Goal: Register for event/course

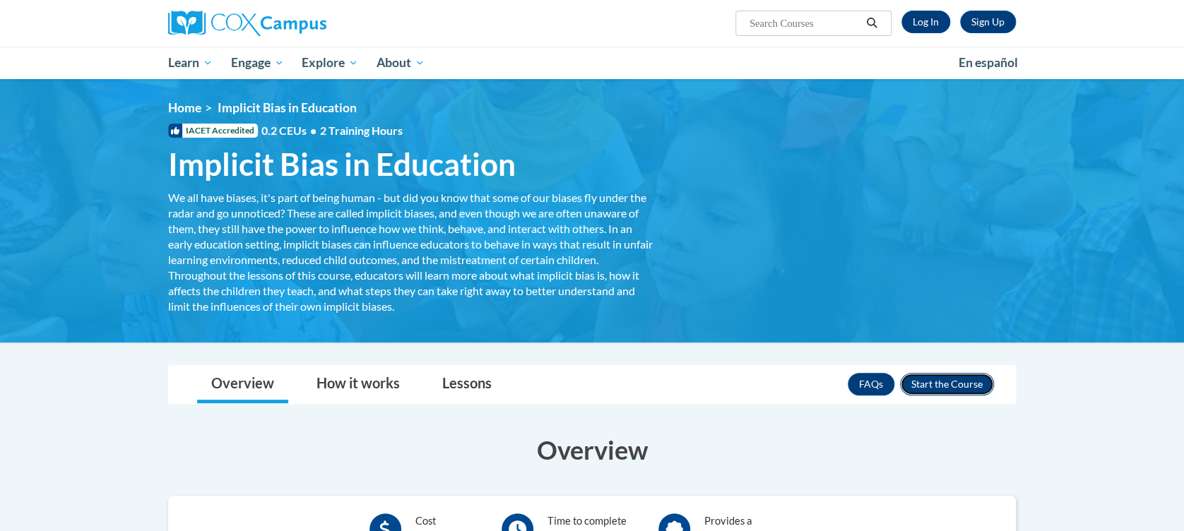
click at [971, 387] on button "Enroll" at bounding box center [947, 384] width 94 height 23
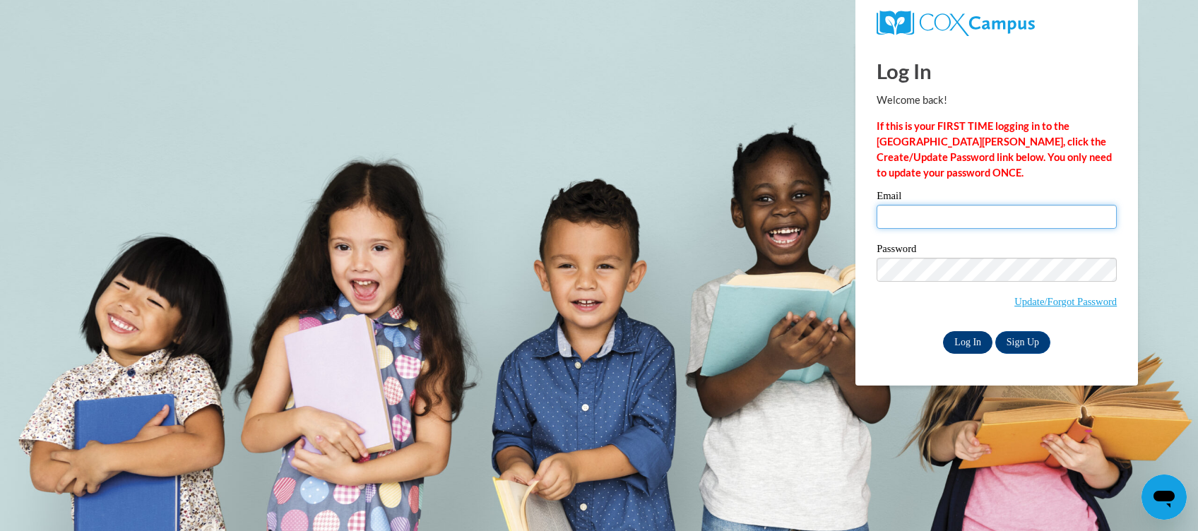
type input "chelle010628@yahoo.com"
click at [963, 336] on input "Log In" at bounding box center [967, 342] width 49 height 23
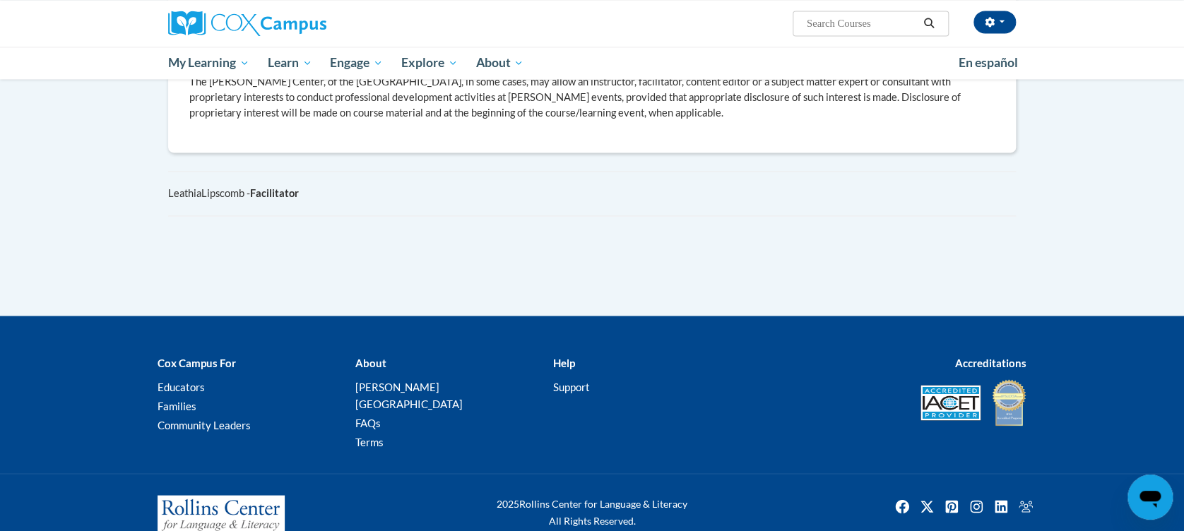
scroll to position [1059, 0]
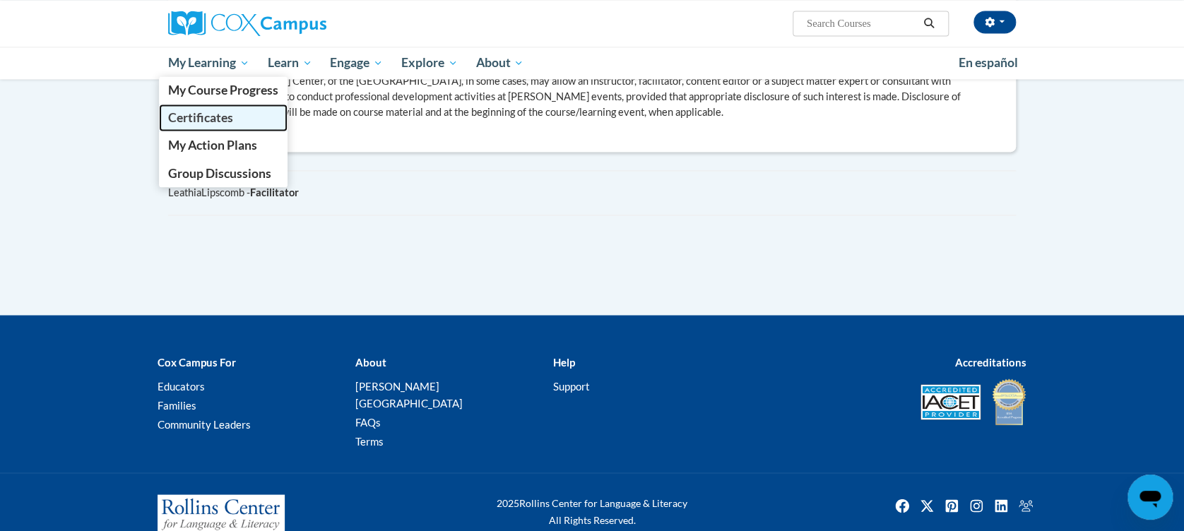
click at [210, 120] on span "Certificates" at bounding box center [200, 117] width 65 height 15
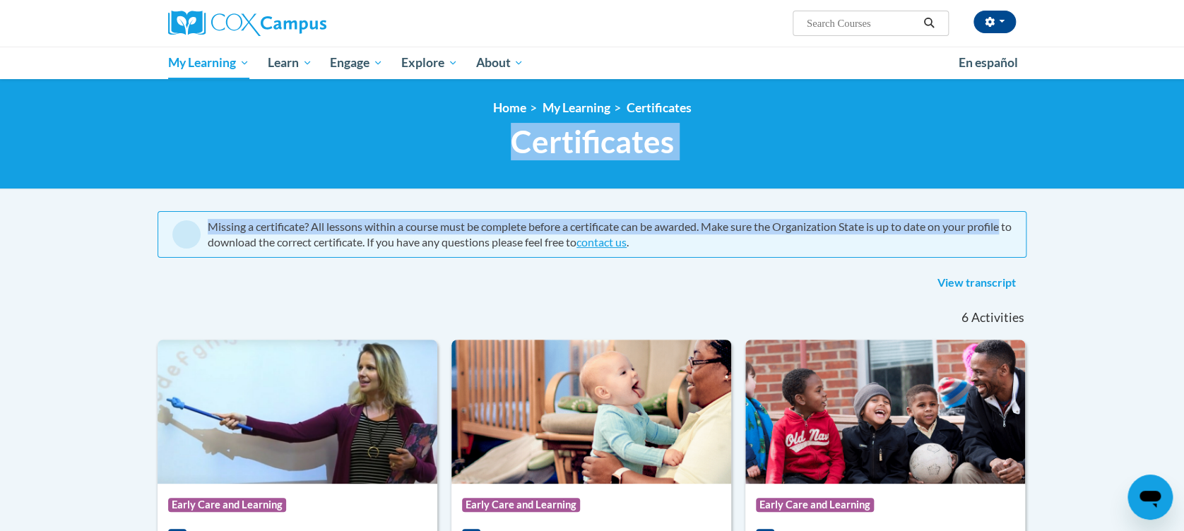
drag, startPoint x: 1183, startPoint y: 89, endPoint x: 1189, endPoint y: 215, distance: 125.9
click at [1183, 215] on html "Cylenthia Austin (America/New_York UTC-04:00) My Profile Inbox My Transcripts L…" at bounding box center [592, 265] width 1184 height 531
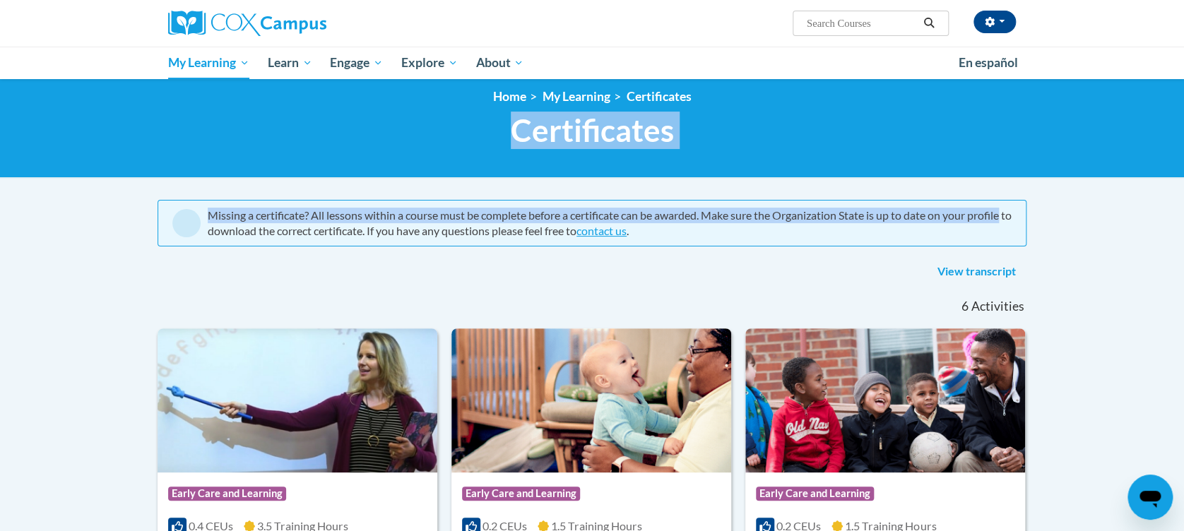
scroll to position [13, 0]
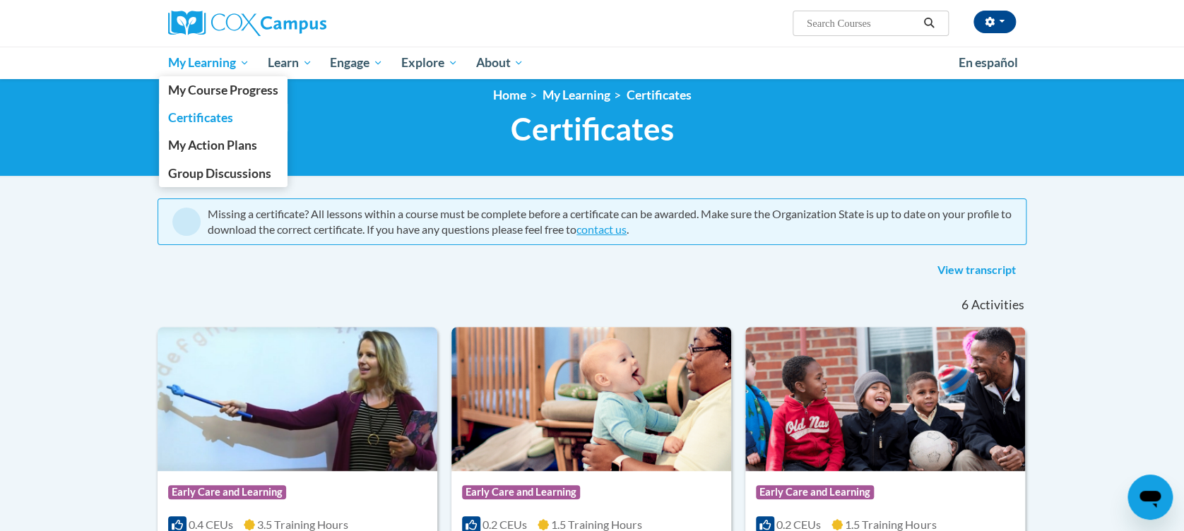
click at [198, 63] on span "My Learning" at bounding box center [208, 62] width 81 height 17
click at [198, 90] on span "My Course Progress" at bounding box center [223, 90] width 110 height 15
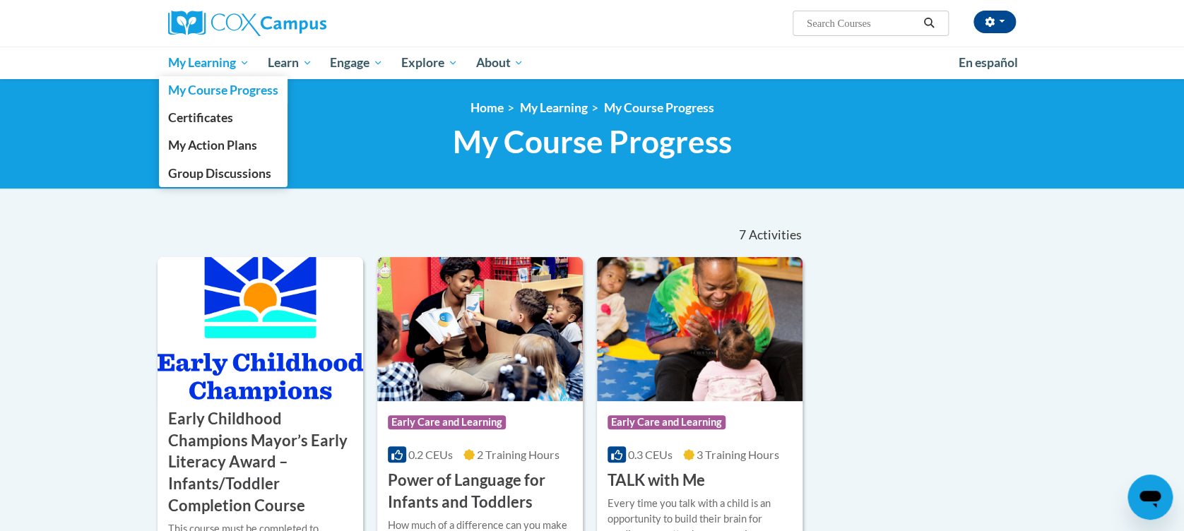
click at [206, 68] on span "My Learning" at bounding box center [208, 62] width 81 height 17
click at [201, 144] on span "My Action Plans" at bounding box center [212, 145] width 89 height 15
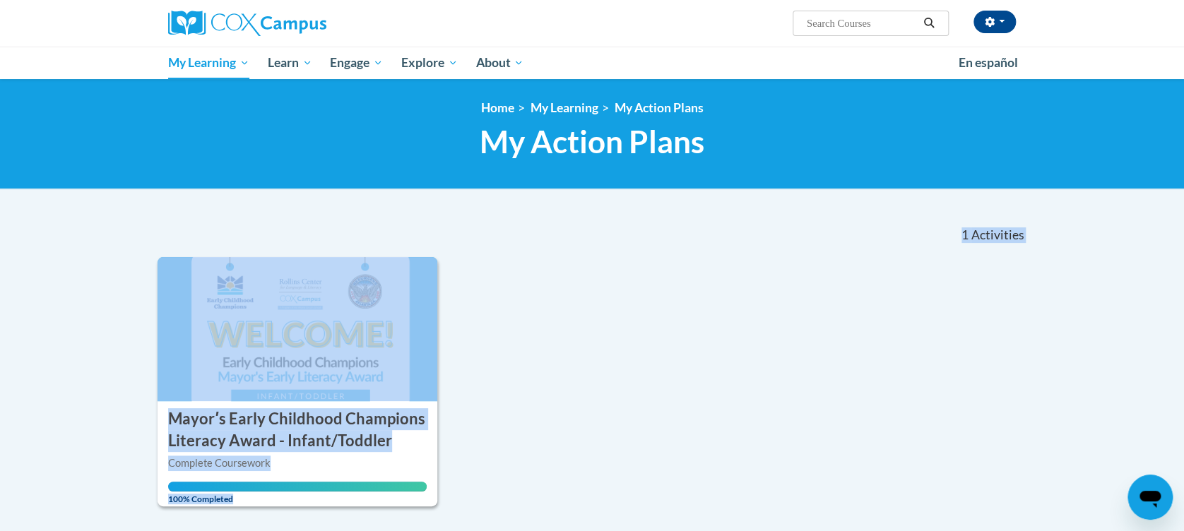
drag, startPoint x: 1182, startPoint y: 237, endPoint x: 1176, endPoint y: 328, distance: 91.3
click at [1181, 335] on body "[PERSON_NAME] ([GEOGRAPHIC_DATA]/New_York UTC-04:00) My Profile Inbox My Transc…" at bounding box center [592, 421] width 1184 height 842
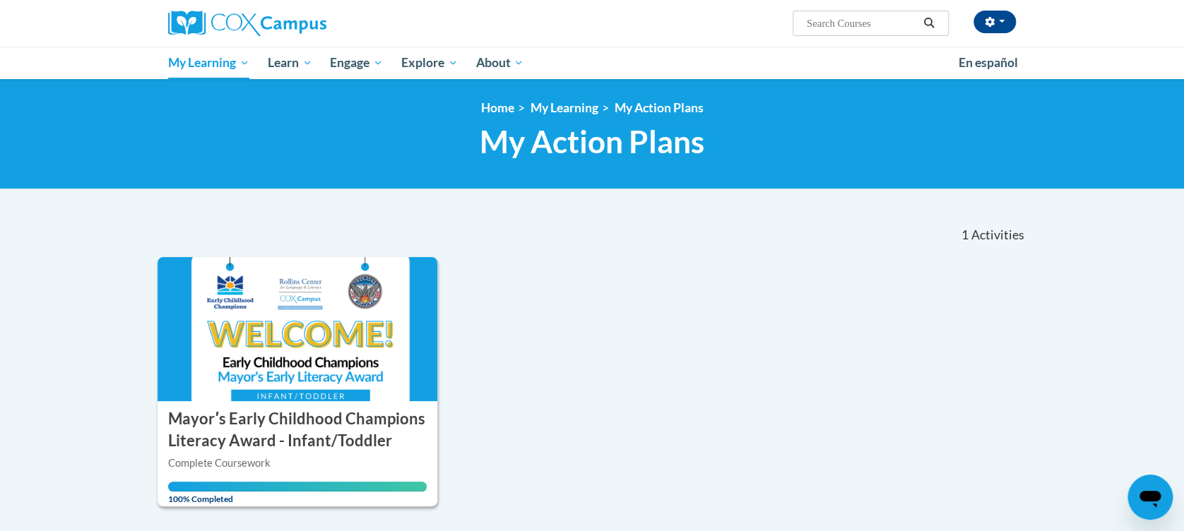
drag, startPoint x: 1175, startPoint y: 327, endPoint x: 1001, endPoint y: 383, distance: 182.5
click at [1001, 383] on div "ACTION PLAN Mayorʹs Early Childhood Champions Literacy Award - Infant/Toddler M…" at bounding box center [592, 381] width 869 height 249
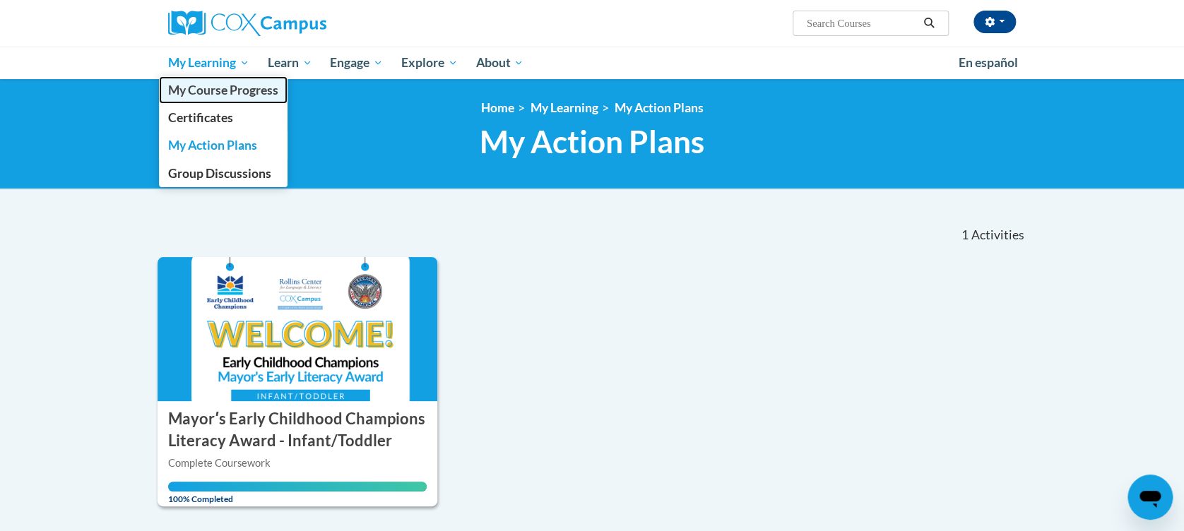
click at [218, 89] on span "My Course Progress" at bounding box center [223, 90] width 110 height 15
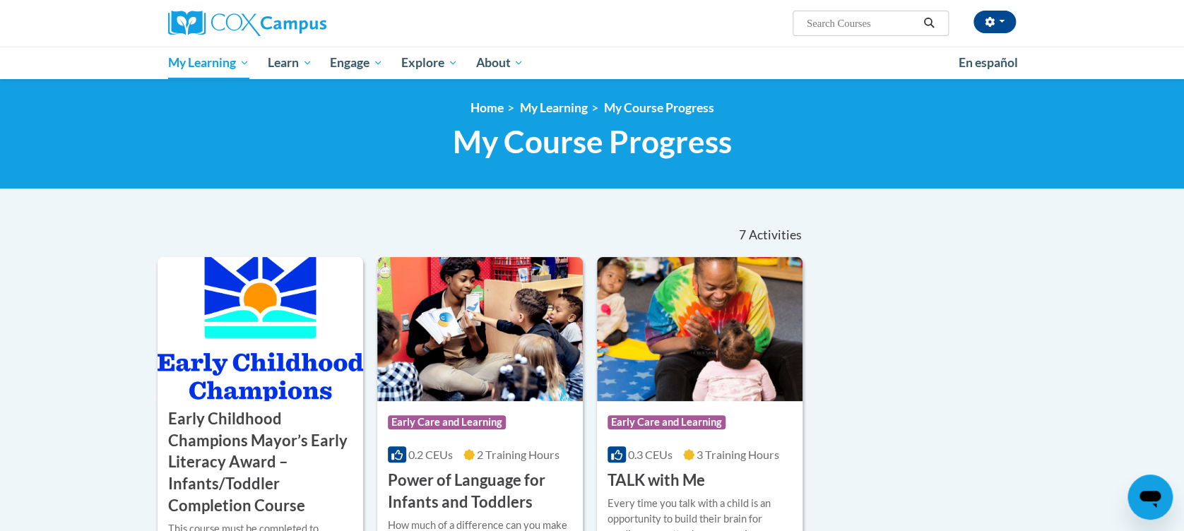
click at [835, 28] on input "Search..." at bounding box center [861, 23] width 113 height 17
type input "implement"
